Goal: Task Accomplishment & Management: Complete application form

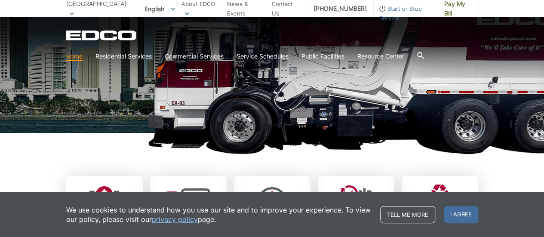
scroll to position [144, 0]
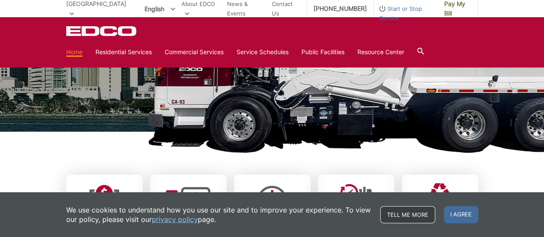
click at [428, 219] on link "Tell me more" at bounding box center [407, 214] width 55 height 17
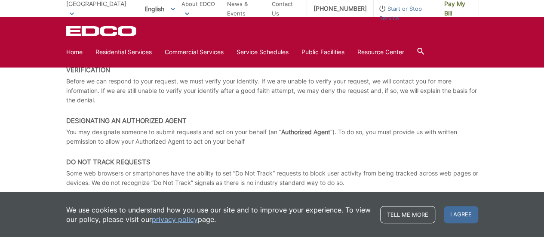
scroll to position [1498, 0]
click at [176, 219] on link "privacy policy" at bounding box center [175, 219] width 46 height 9
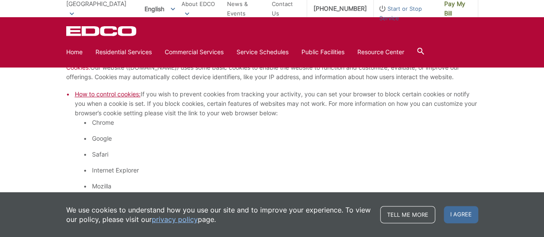
scroll to position [696, 0]
drag, startPoint x: 286, startPoint y: 134, endPoint x: 121, endPoint y: 95, distance: 169.3
click at [121, 95] on span "How to control cookies:" at bounding box center [108, 94] width 66 height 7
click at [118, 96] on span "How to control cookies:" at bounding box center [108, 94] width 66 height 7
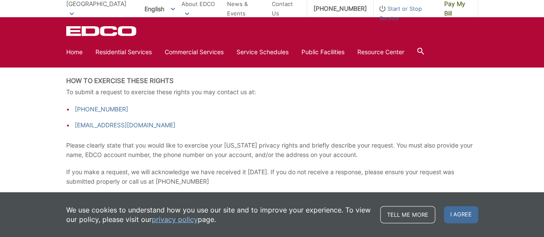
scroll to position [1361, 0]
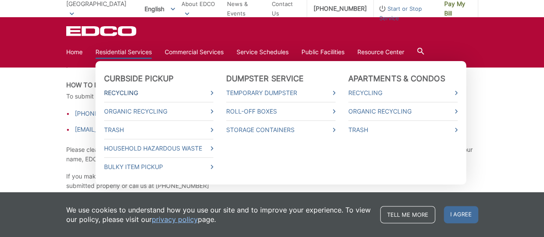
click at [117, 92] on link "Recycling" at bounding box center [158, 92] width 109 height 9
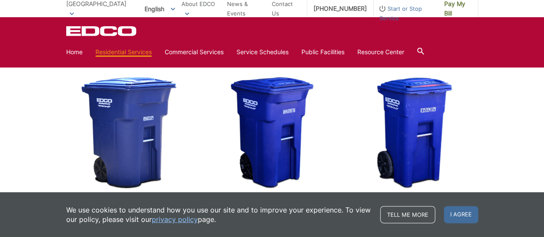
scroll to position [206, 0]
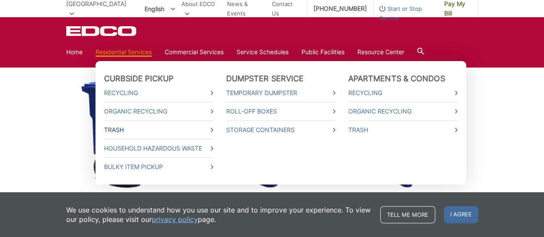
click at [117, 127] on link "Trash" at bounding box center [158, 129] width 109 height 9
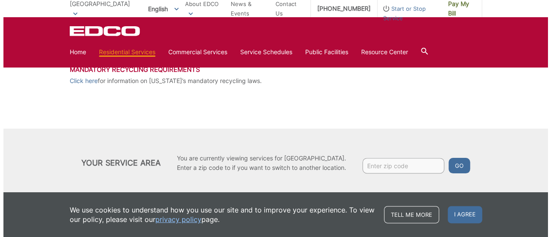
scroll to position [471, 0]
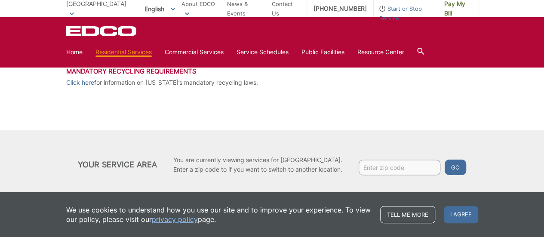
click at [376, 170] on input "Enter zip code" at bounding box center [400, 167] width 82 height 15
type input "92026"
click at [449, 162] on button "Go" at bounding box center [456, 167] width 22 height 15
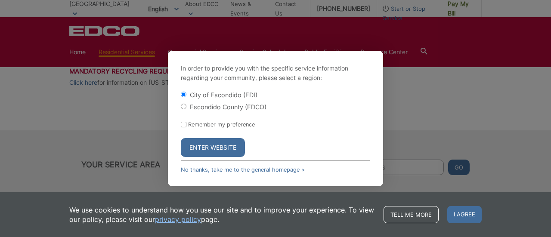
click at [187, 106] on div "Escondido County (EDCO)" at bounding box center [275, 106] width 189 height 9
click at [184, 106] on input "Escondido County (EDCO)" at bounding box center [184, 107] width 6 height 6
radio input "true"
click at [207, 149] on button "Enter Website" at bounding box center [213, 147] width 64 height 19
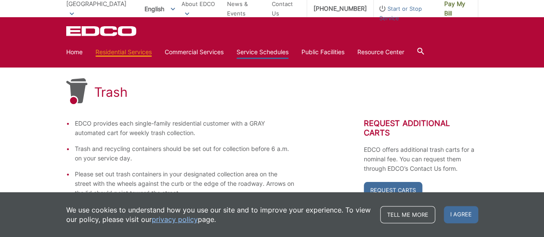
scroll to position [112, 0]
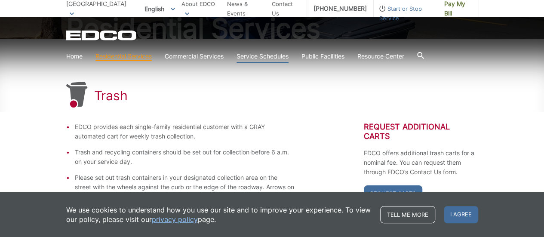
click at [266, 56] on link "Service Schedules" at bounding box center [263, 56] width 52 height 9
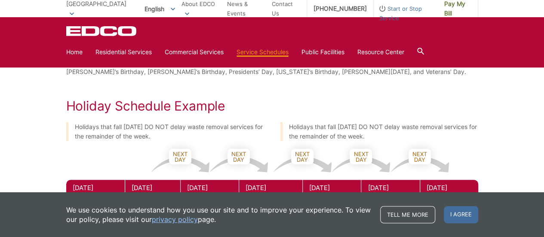
scroll to position [310, 0]
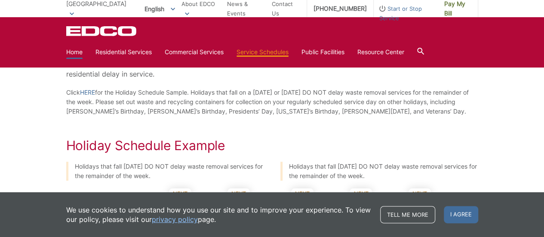
click at [71, 53] on link "Home" at bounding box center [74, 51] width 16 height 9
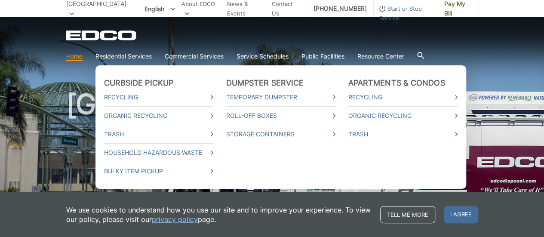
click at [114, 140] on li "Trash" at bounding box center [158, 134] width 109 height 19
click at [115, 134] on link "Trash" at bounding box center [158, 134] width 109 height 9
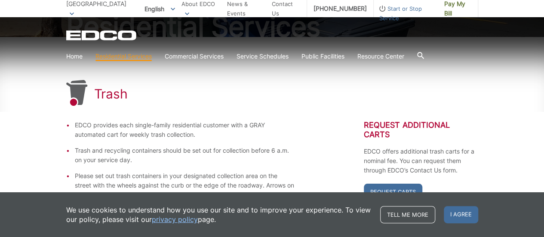
scroll to position [163, 0]
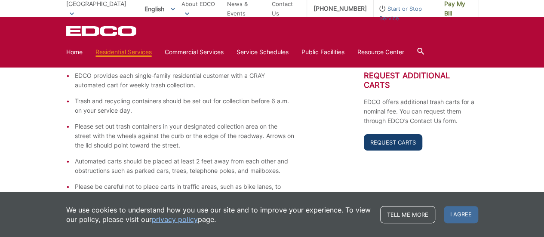
click at [381, 139] on link "Request Carts" at bounding box center [393, 142] width 59 height 16
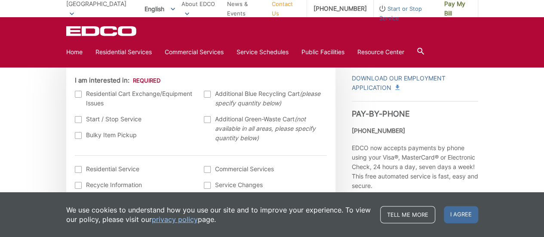
scroll to position [272, 0]
click at [76, 121] on div at bounding box center [78, 120] width 7 height 7
click at [0, 0] on input "Start / Stop Service" at bounding box center [0, 0] width 0 height 0
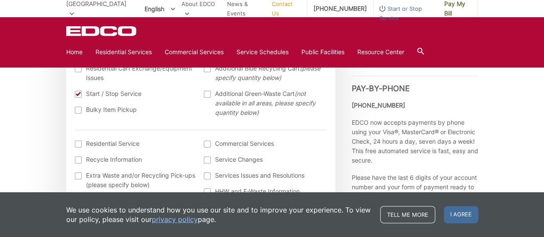
scroll to position [298, 0]
click at [79, 142] on div at bounding box center [78, 143] width 7 height 7
click at [0, 0] on input "I am interested in: (continued) *" at bounding box center [0, 0] width 0 height 0
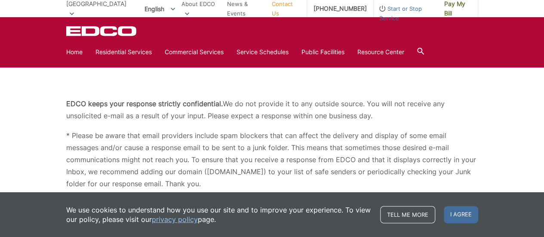
scroll to position [0, 0]
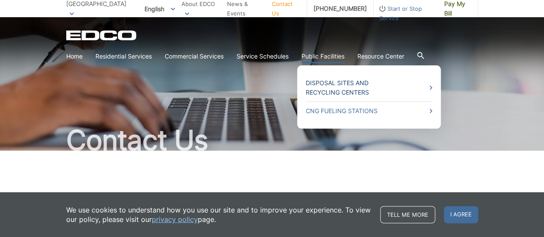
click at [325, 85] on link "Disposal Sites and Recycling Centers" at bounding box center [369, 87] width 127 height 19
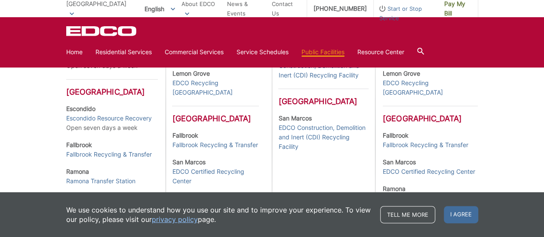
scroll to position [310, 0]
click at [126, 123] on link "Escondido Resource Recovery" at bounding box center [109, 117] width 86 height 9
